Goal: Browse casually: Explore the website without a specific task or goal

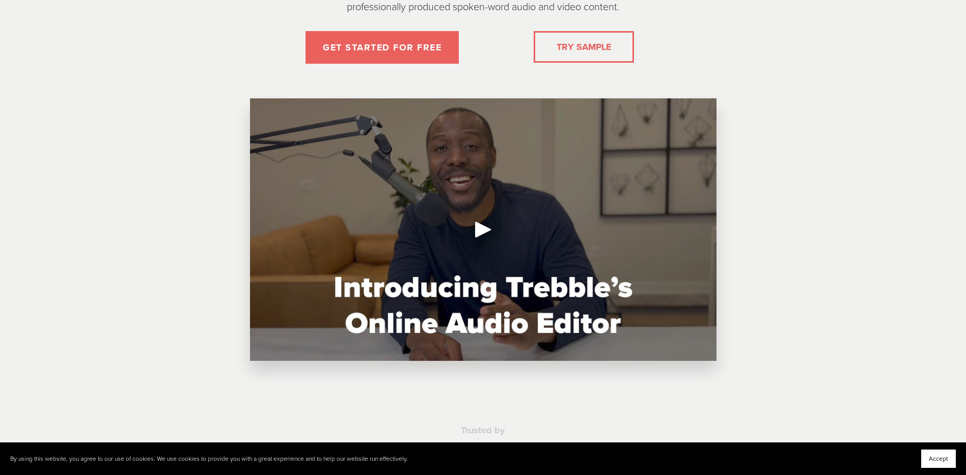
scroll to position [206, 0]
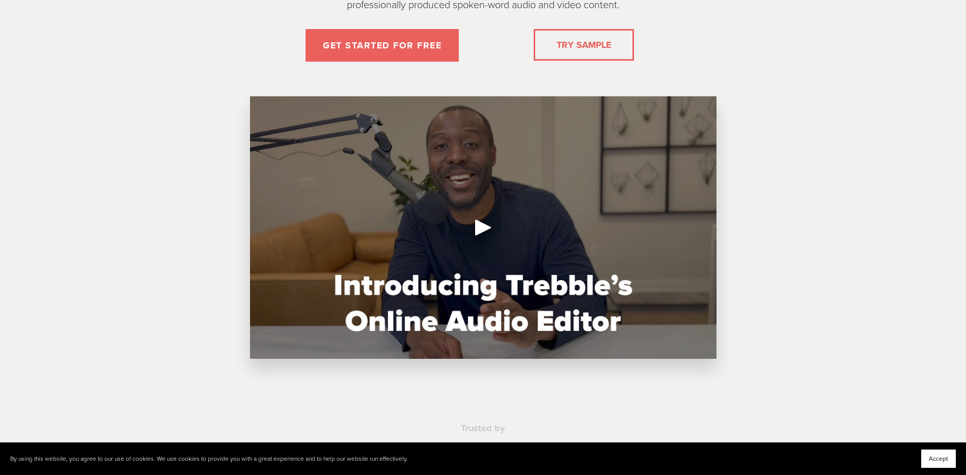
click at [481, 234] on div "Play" at bounding box center [483, 227] width 24 height 24
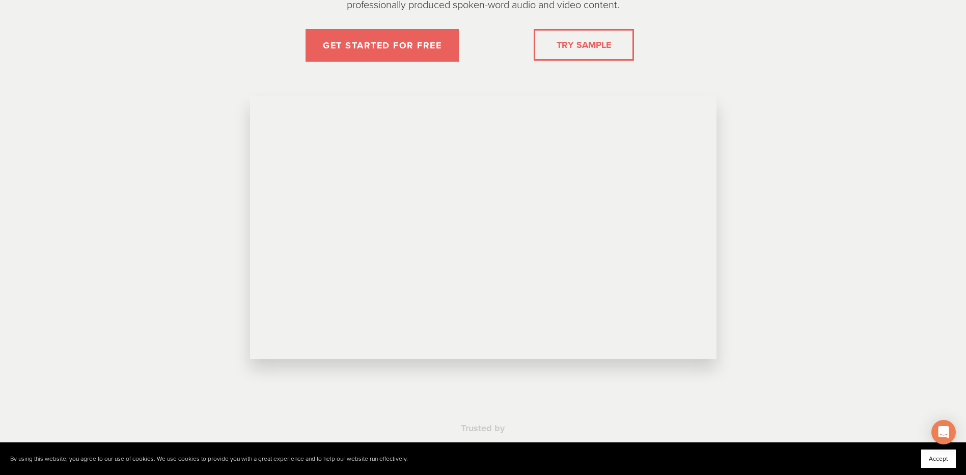
click at [785, 210] on div "New Page Make audio editing a breeze Trebble’s online audio editor makes it pos…" at bounding box center [483, 88] width 644 height 588
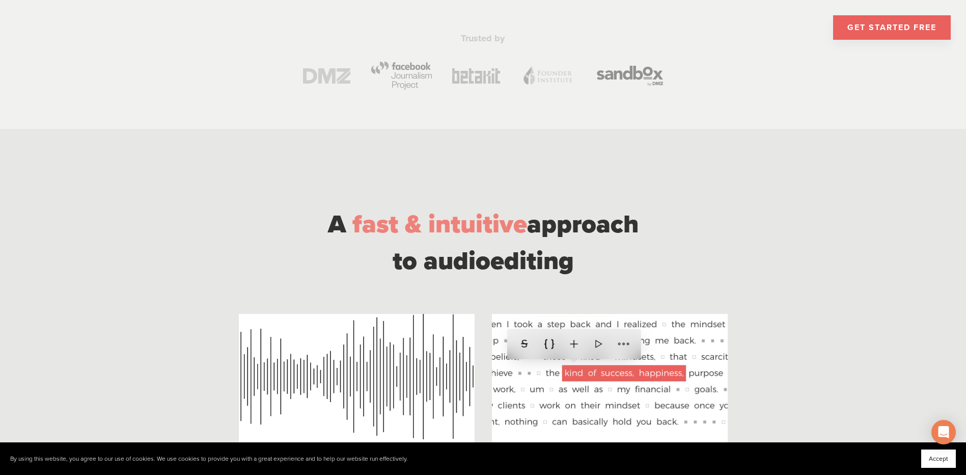
scroll to position [613, 0]
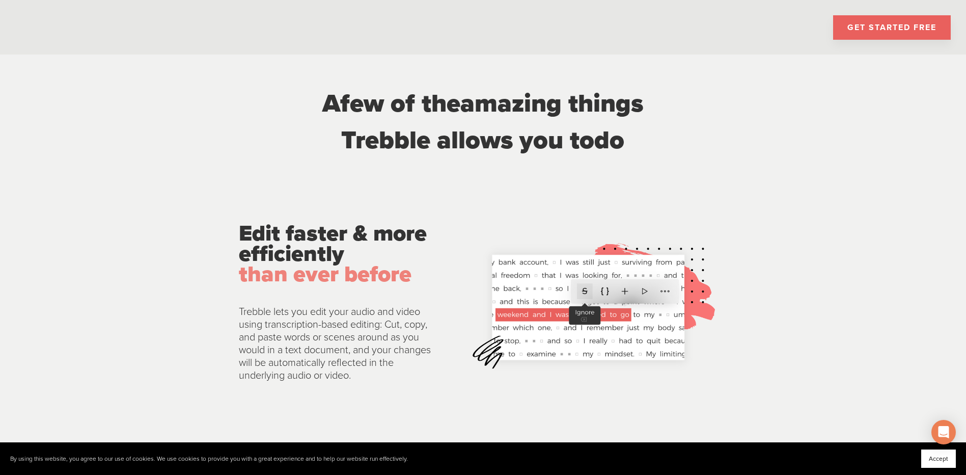
scroll to position [1173, 0]
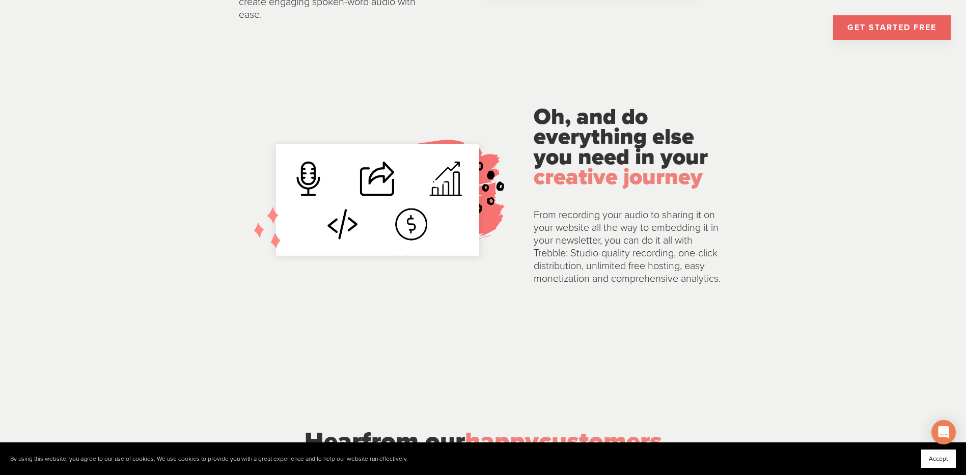
scroll to position [2039, 0]
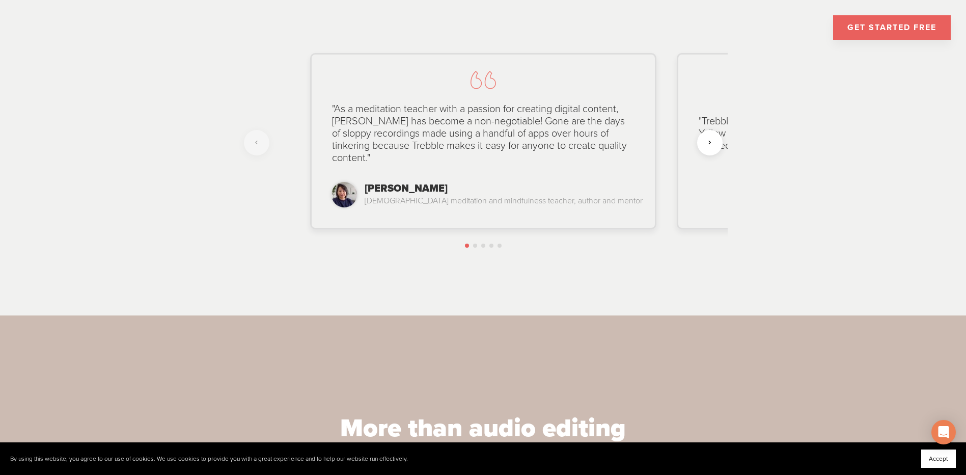
scroll to position [2548, 0]
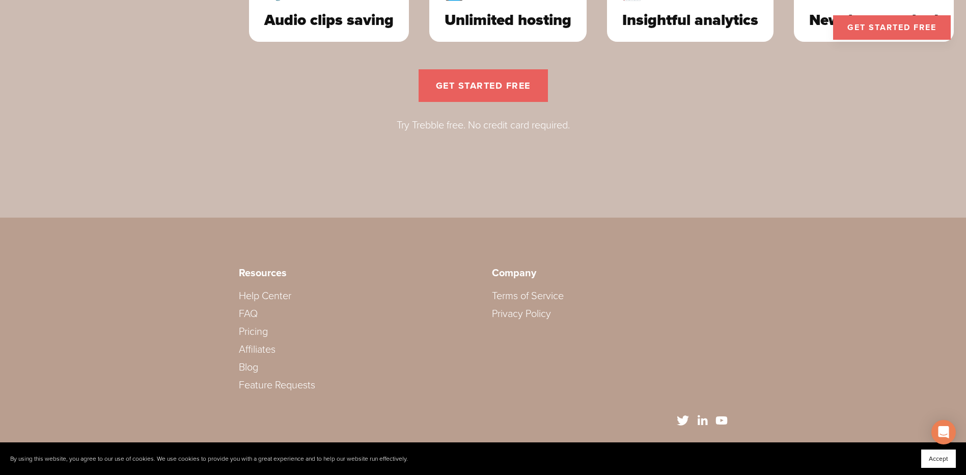
scroll to position [3114, 0]
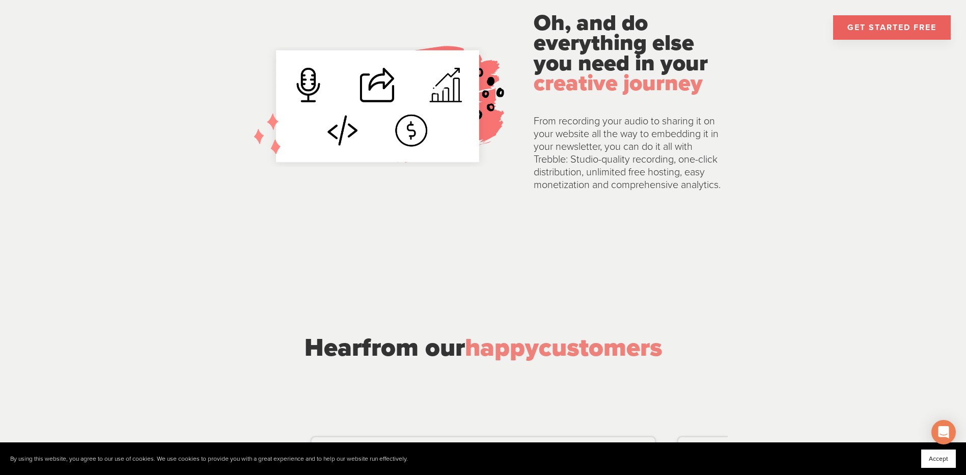
scroll to position [2095, 0]
